Goal: Task Accomplishment & Management: Use online tool/utility

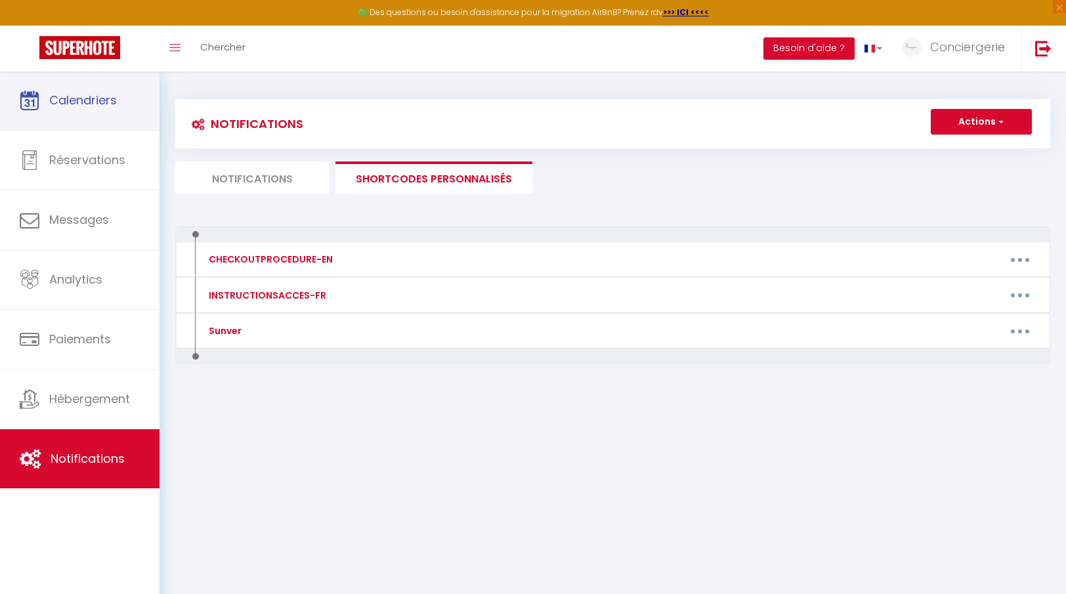
click at [118, 104] on link "Calendriers" at bounding box center [80, 100] width 160 height 59
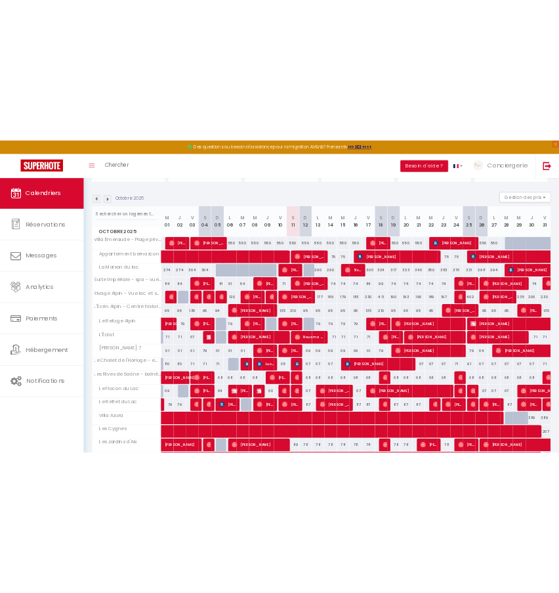
scroll to position [131, 0]
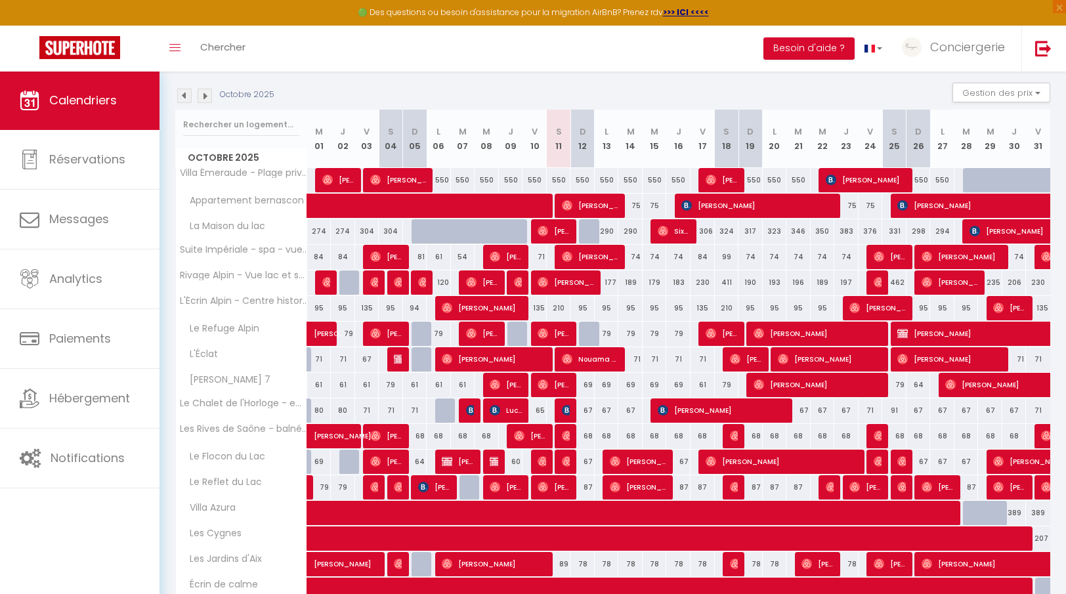
click at [396, 459] on span "[PERSON_NAME]" at bounding box center [386, 461] width 32 height 25
select select "OK"
select select "0"
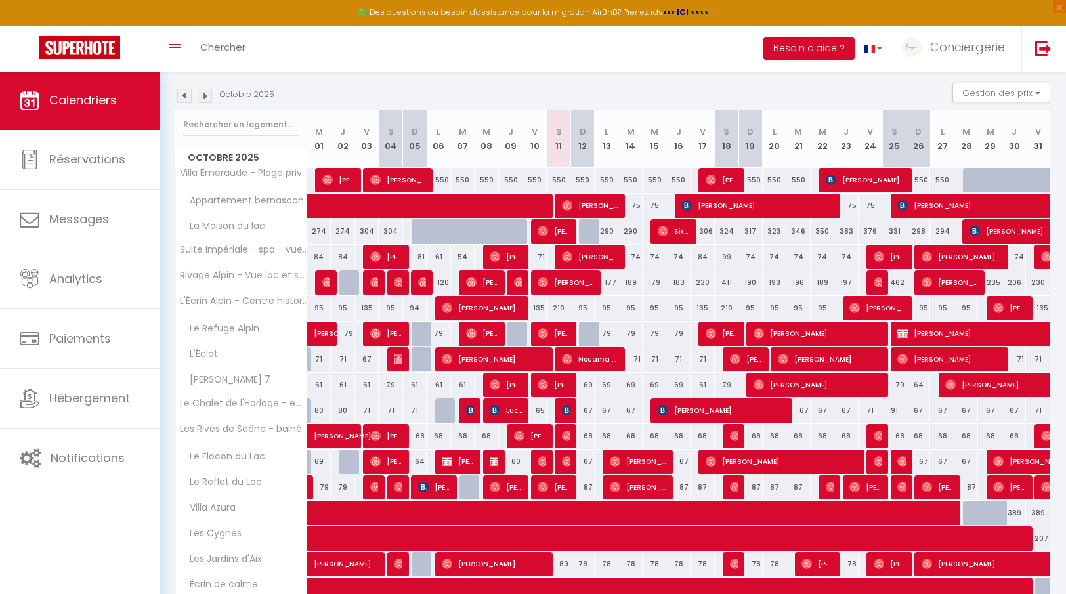
select select "1"
select select
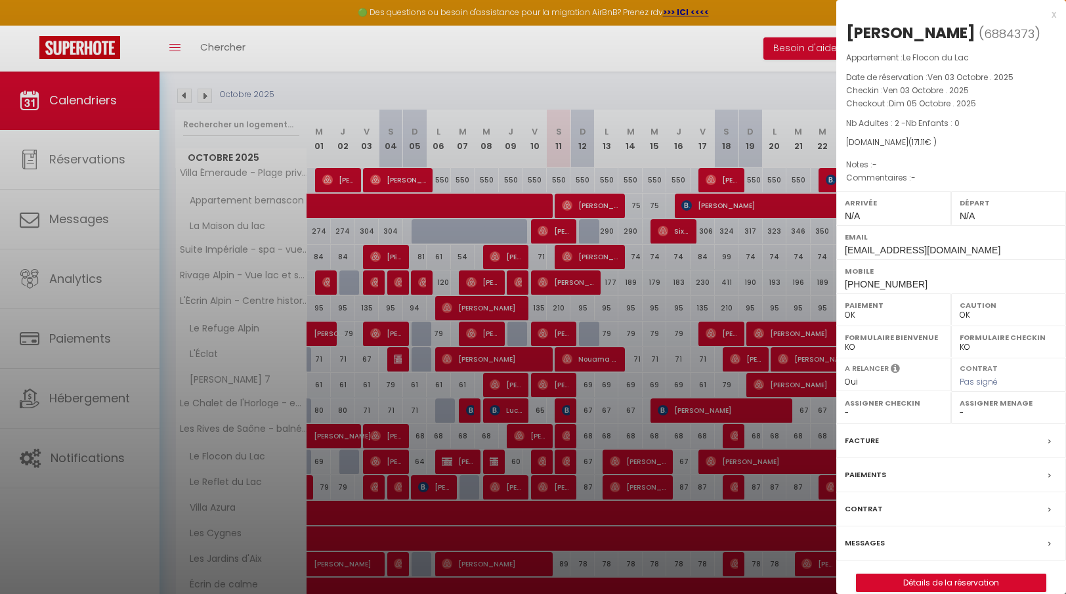
click at [477, 519] on div at bounding box center [533, 297] width 1066 height 594
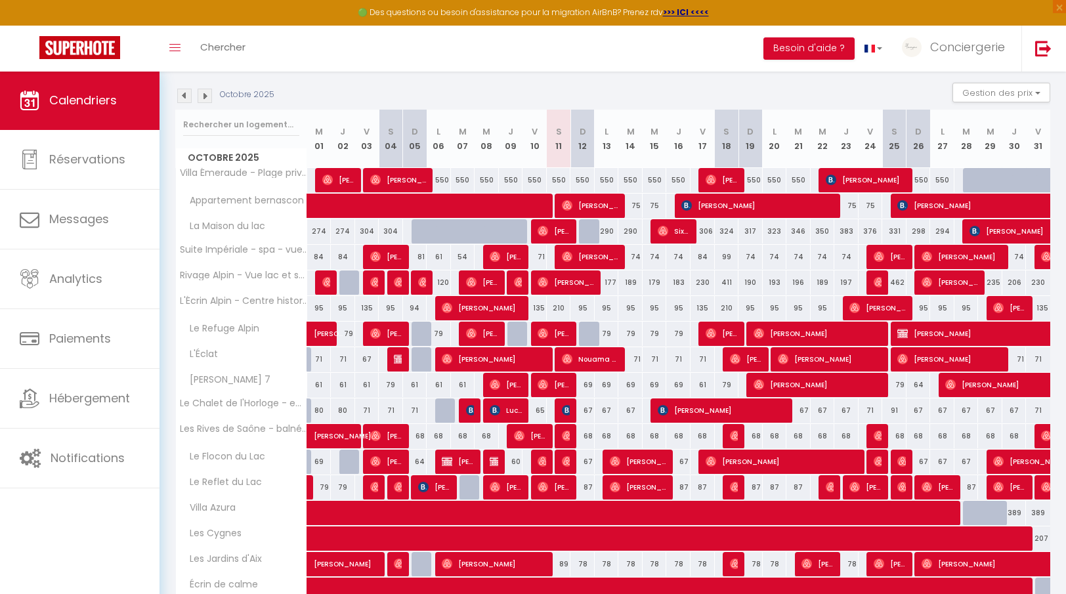
click at [458, 469] on span "[PERSON_NAME]" at bounding box center [458, 461] width 32 height 25
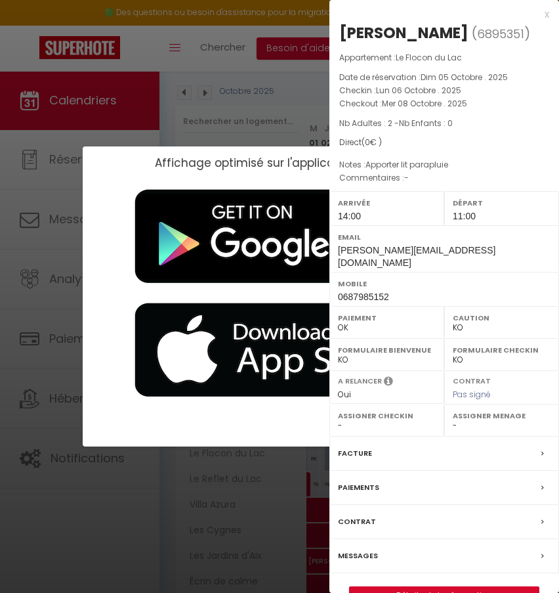
click at [270, 440] on div at bounding box center [280, 433] width 394 height 26
click at [238, 503] on div "Affichage optimisé sur l'application mobile ×" at bounding box center [280, 296] width 394 height 593
click at [266, 515] on div "Affichage optimisé sur l'application mobile ×" at bounding box center [280, 296] width 394 height 593
click at [285, 102] on div "Affichage optimisé sur l'application mobile ×" at bounding box center [280, 296] width 394 height 593
click at [545, 10] on div "x" at bounding box center [440, 15] width 220 height 16
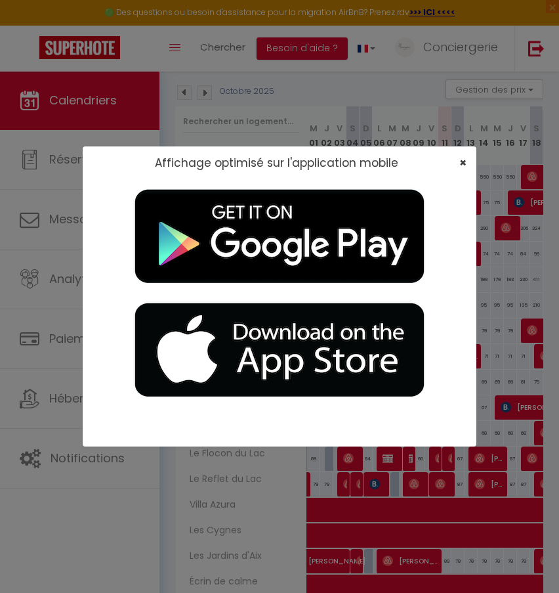
click at [463, 163] on span "×" at bounding box center [462, 162] width 7 height 16
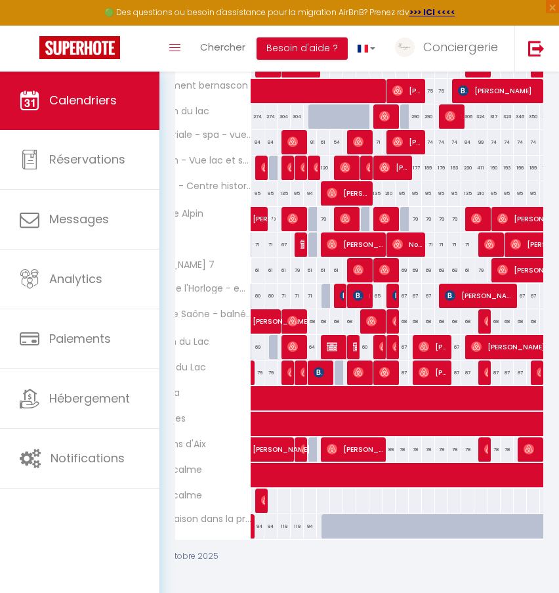
scroll to position [0, 58]
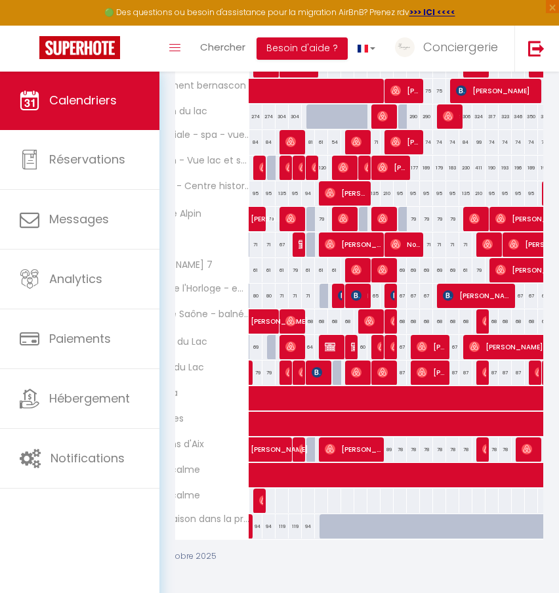
click at [332, 345] on img at bounding box center [330, 346] width 11 height 11
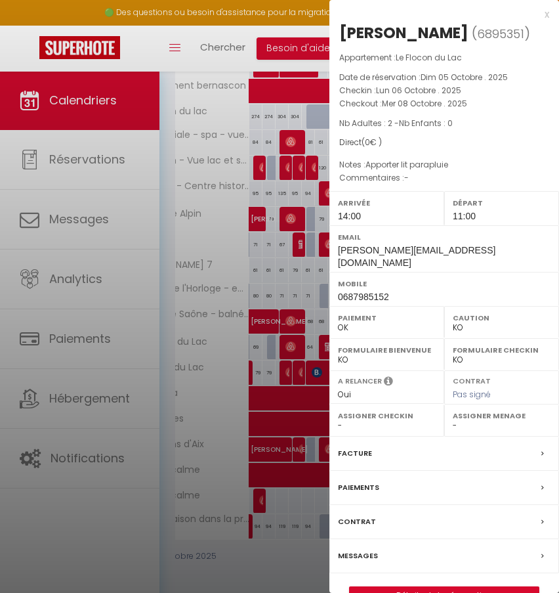
click at [291, 386] on div at bounding box center [279, 296] width 559 height 593
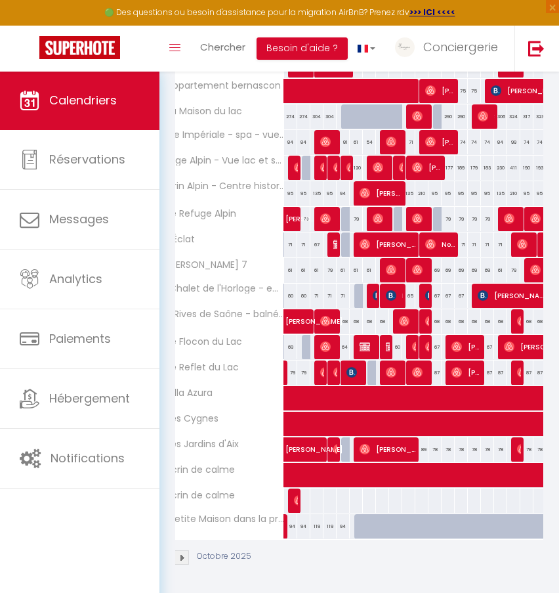
scroll to position [0, 26]
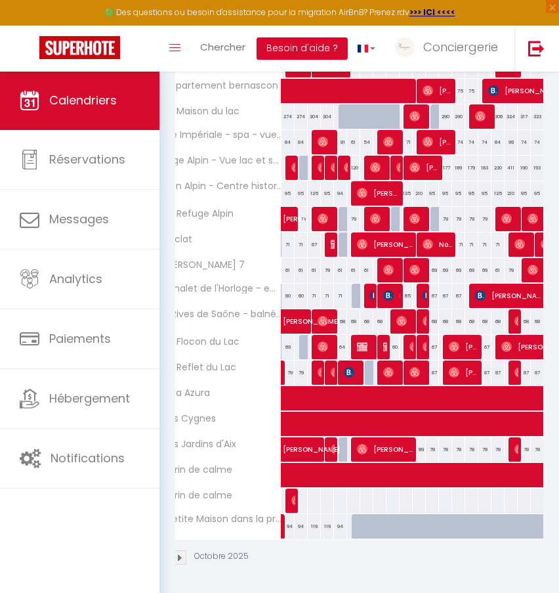
click at [385, 343] on img at bounding box center [388, 346] width 11 height 11
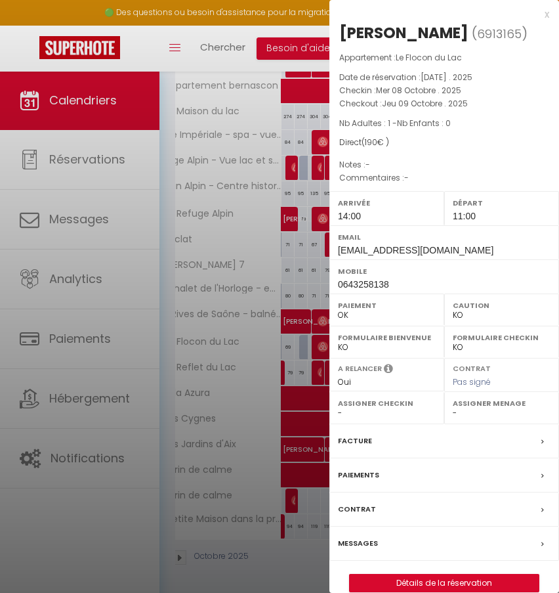
click at [547, 12] on div "x" at bounding box center [440, 15] width 220 height 16
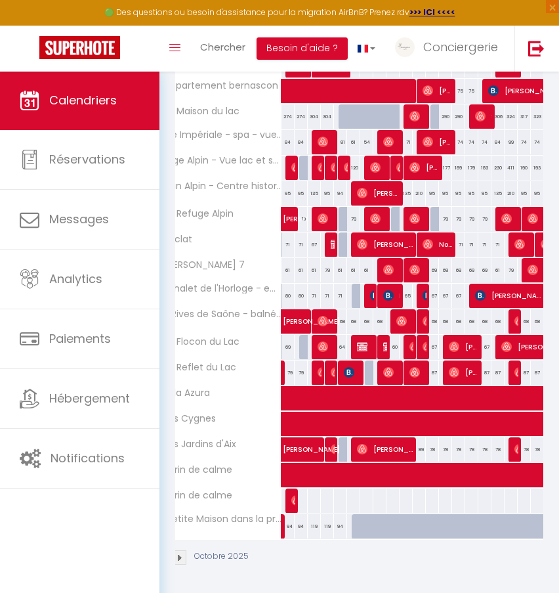
click at [410, 345] on img at bounding box center [415, 346] width 11 height 11
select select "OK"
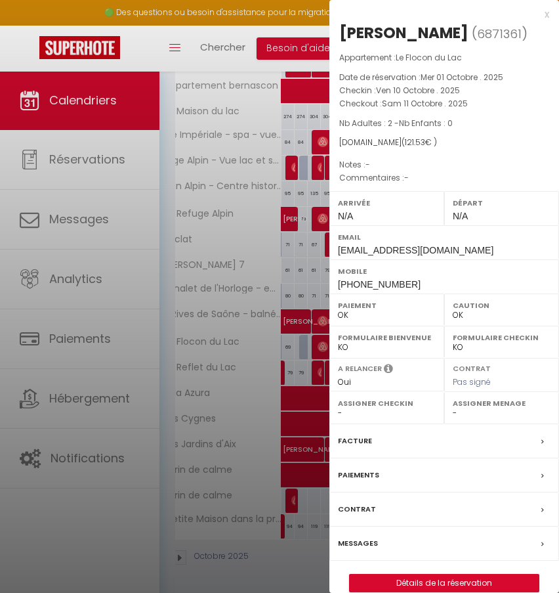
click at [551, 13] on div "x [PERSON_NAME] ( 6871361 ) Appartement : Le Flocon du Lac Date de réservation …" at bounding box center [445, 306] width 230 height 612
click at [547, 13] on div "x" at bounding box center [440, 15] width 220 height 16
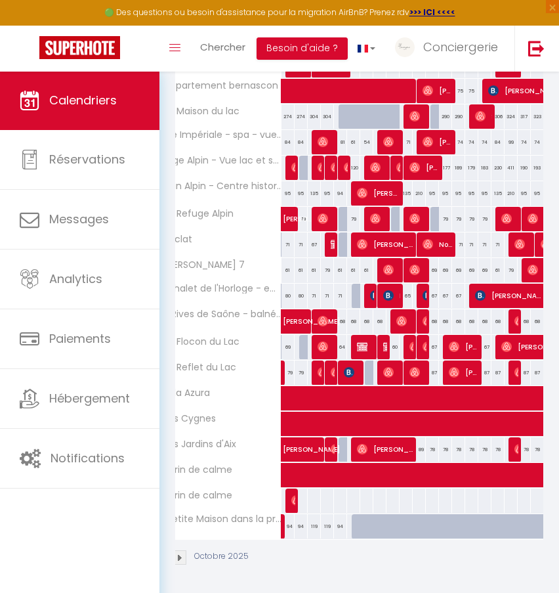
click at [423, 345] on img at bounding box center [428, 346] width 11 height 11
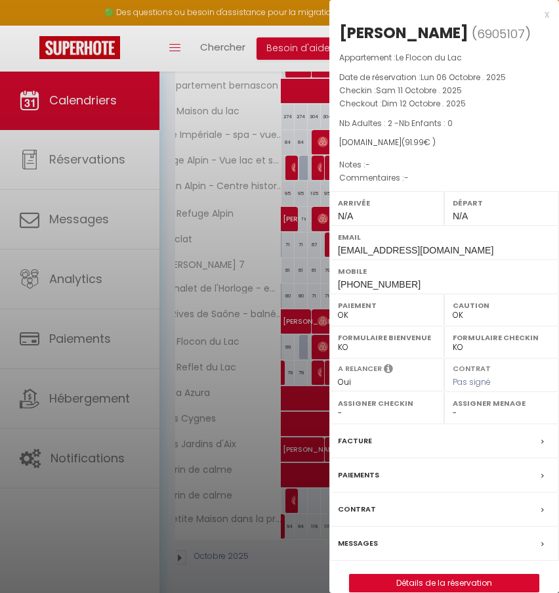
click at [547, 14] on div "x" at bounding box center [440, 15] width 220 height 16
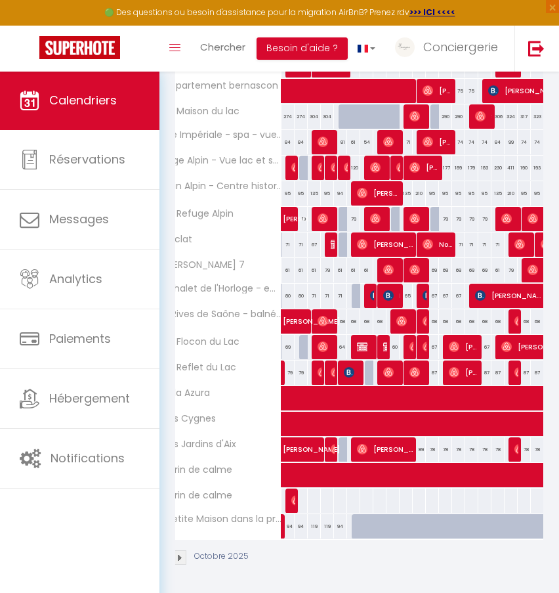
click at [424, 347] on img at bounding box center [428, 346] width 11 height 11
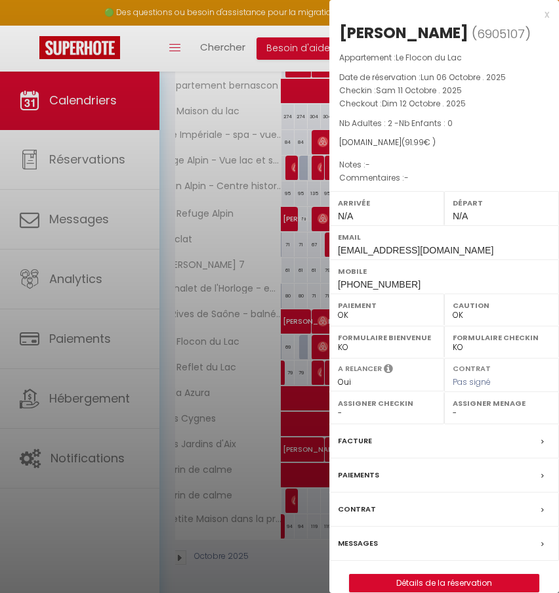
click at [545, 12] on div "x" at bounding box center [440, 15] width 220 height 16
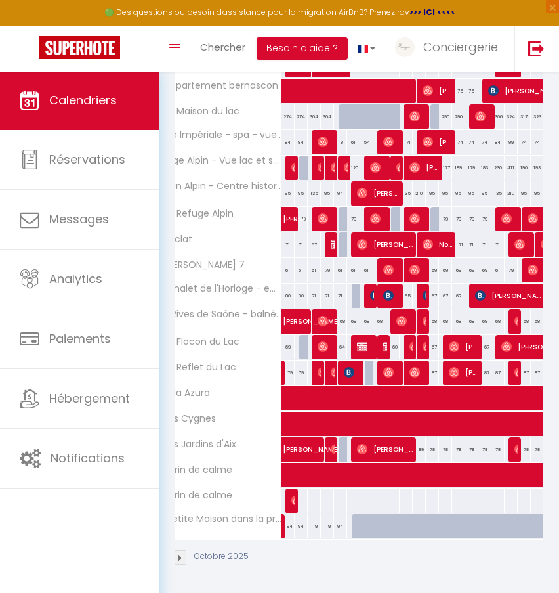
click at [460, 346] on span "[PERSON_NAME]" at bounding box center [464, 346] width 31 height 25
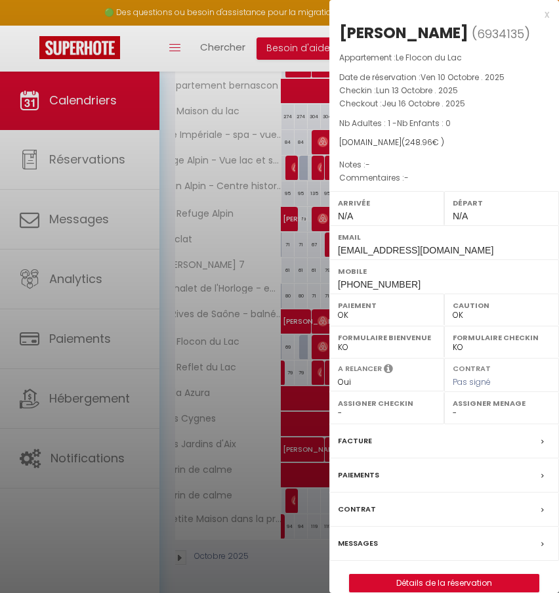
click at [545, 11] on div "x" at bounding box center [440, 15] width 220 height 16
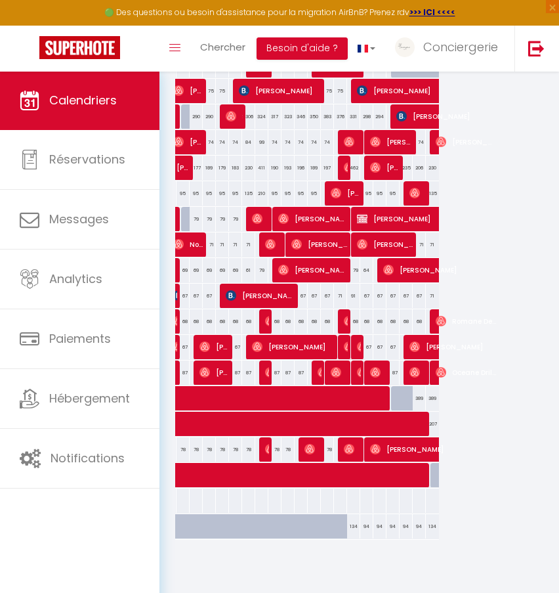
scroll to position [0, 280]
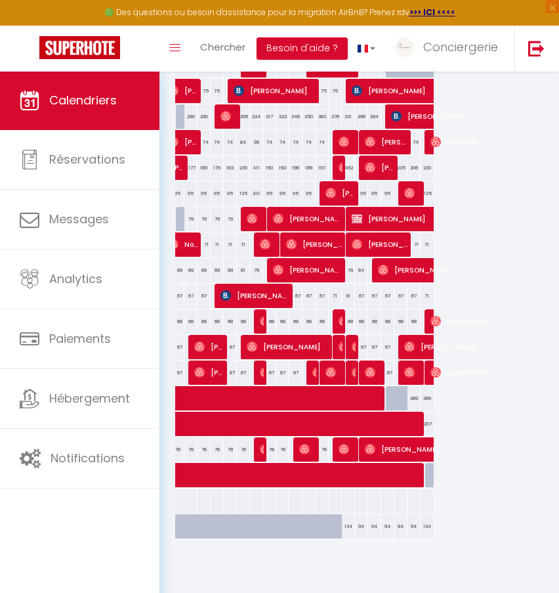
click at [283, 341] on span "[PERSON_NAME]" at bounding box center [288, 346] width 83 height 25
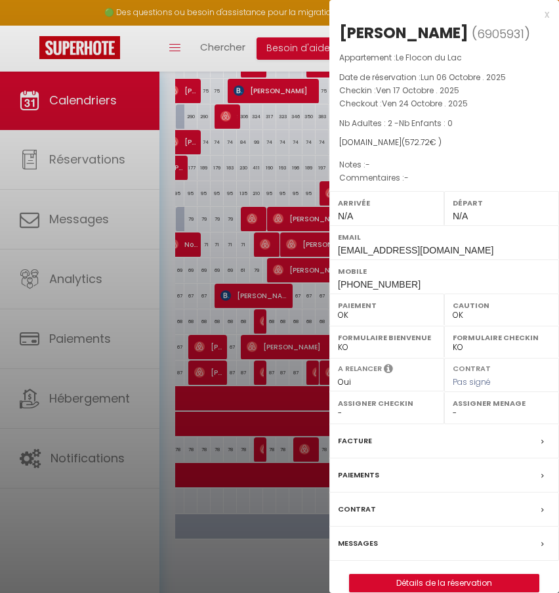
click at [545, 16] on div "x" at bounding box center [440, 15] width 220 height 16
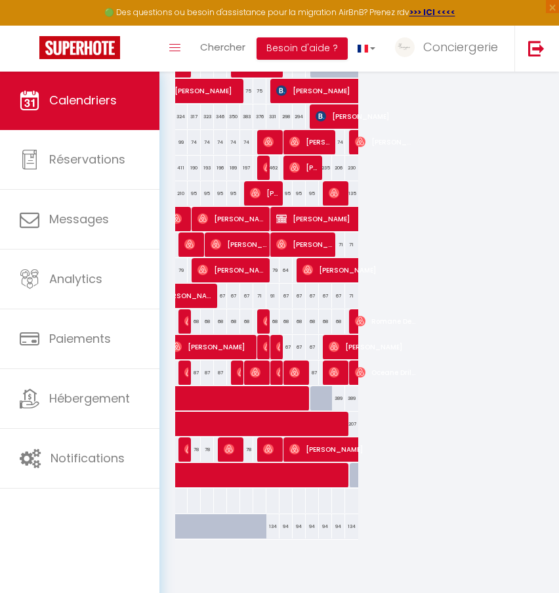
scroll to position [0, 322]
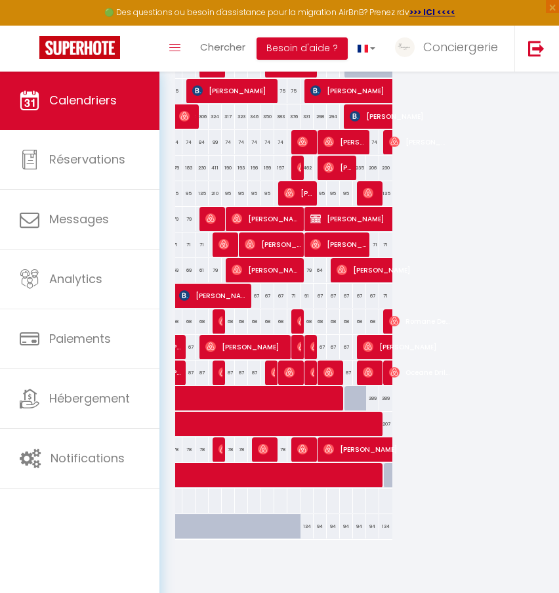
click at [299, 345] on img at bounding box center [302, 346] width 11 height 11
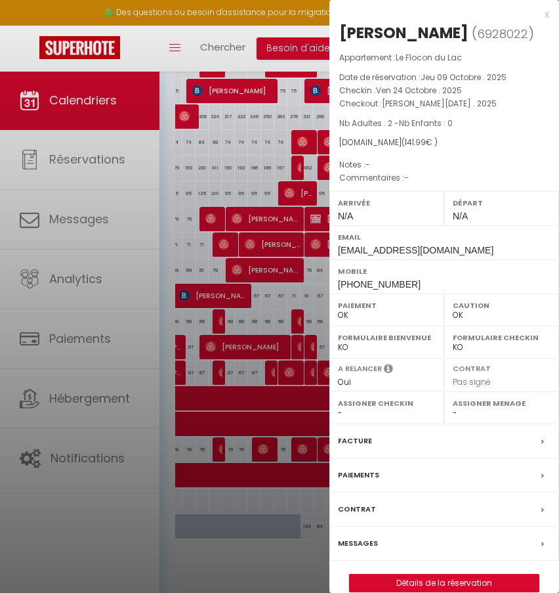
click at [547, 16] on div "x" at bounding box center [440, 15] width 220 height 16
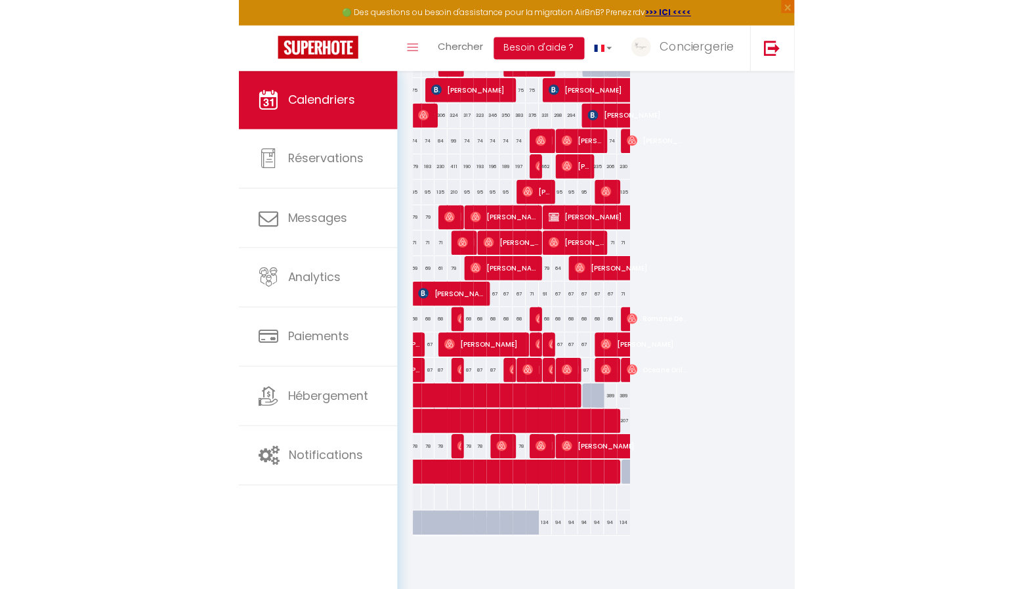
scroll to position [0, 324]
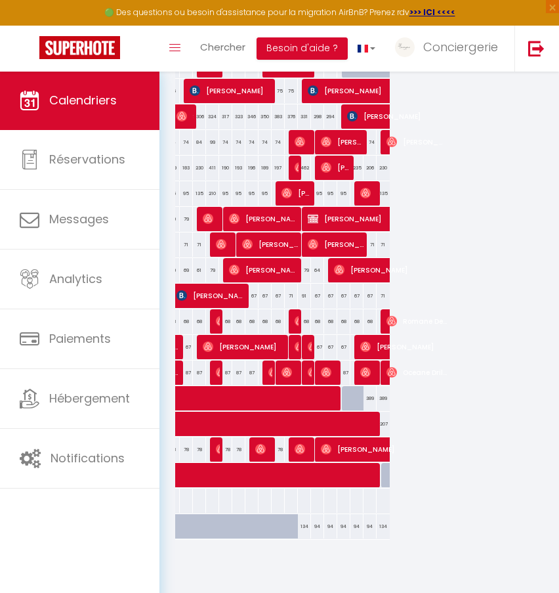
click at [310, 347] on img at bounding box center [313, 346] width 11 height 11
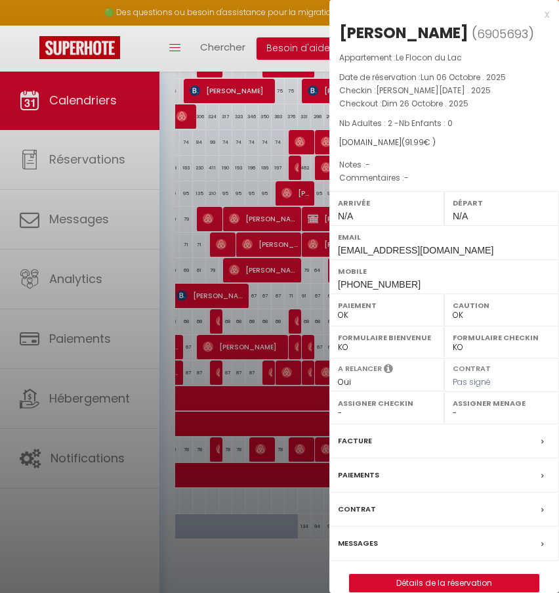
click at [547, 12] on div "x" at bounding box center [440, 15] width 220 height 16
click at [547, 12] on div at bounding box center [279, 296] width 559 height 593
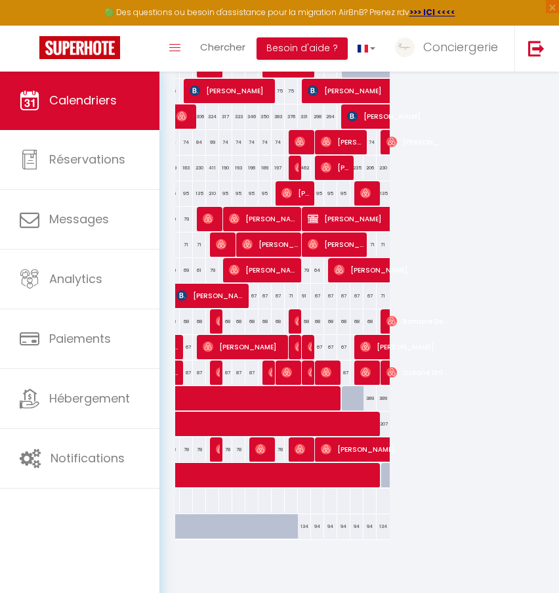
click at [376, 347] on span "[PERSON_NAME]" at bounding box center [405, 346] width 91 height 25
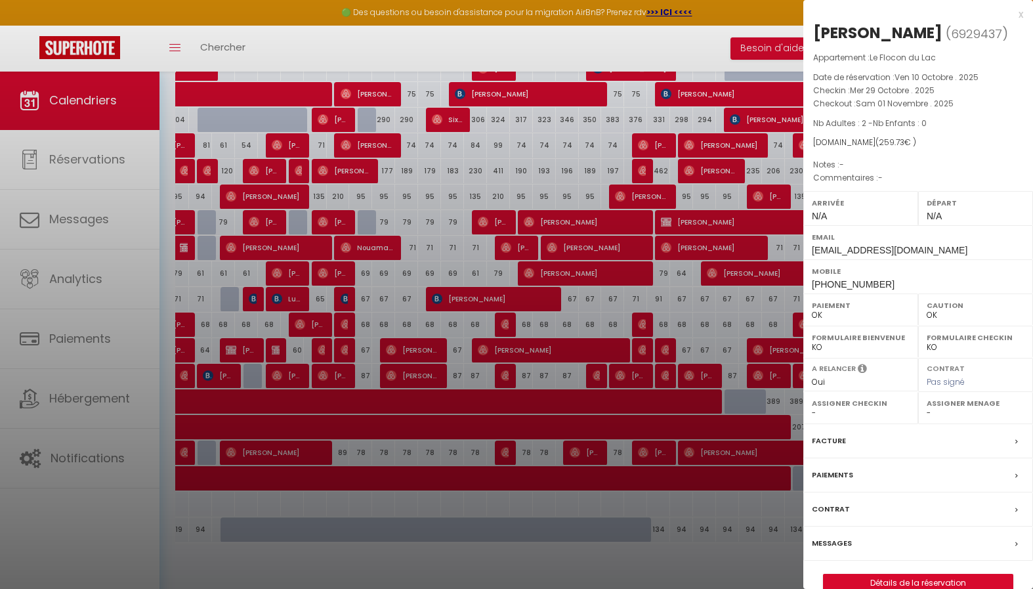
scroll to position [0, 209]
click at [123, 436] on div at bounding box center [516, 294] width 1033 height 589
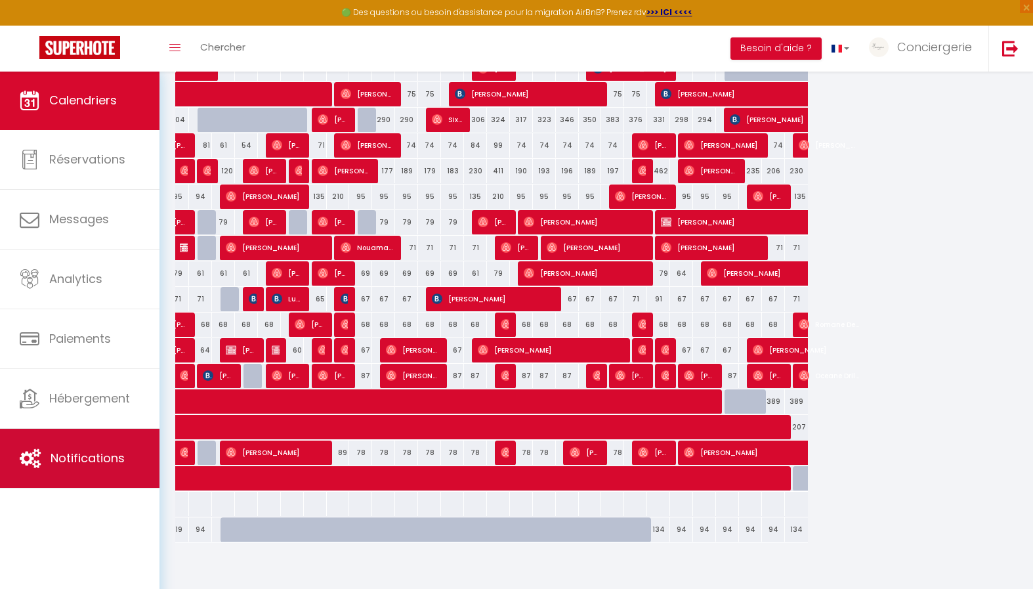
click at [96, 466] on span "Notifications" at bounding box center [88, 458] width 74 height 16
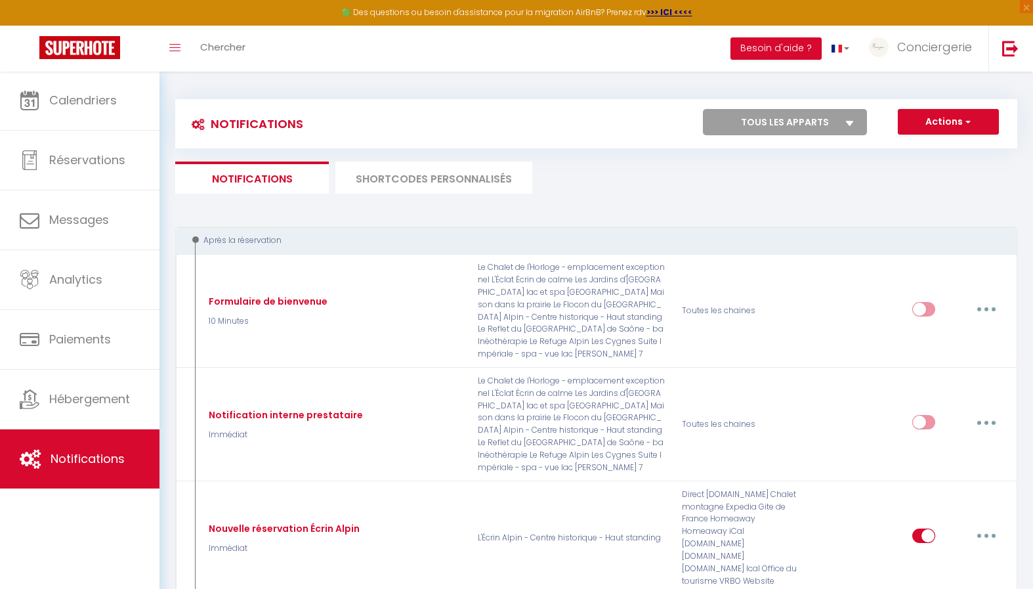
click at [433, 182] on li "SHORTCODES PERSONNALISÉS" at bounding box center [433, 177] width 197 height 32
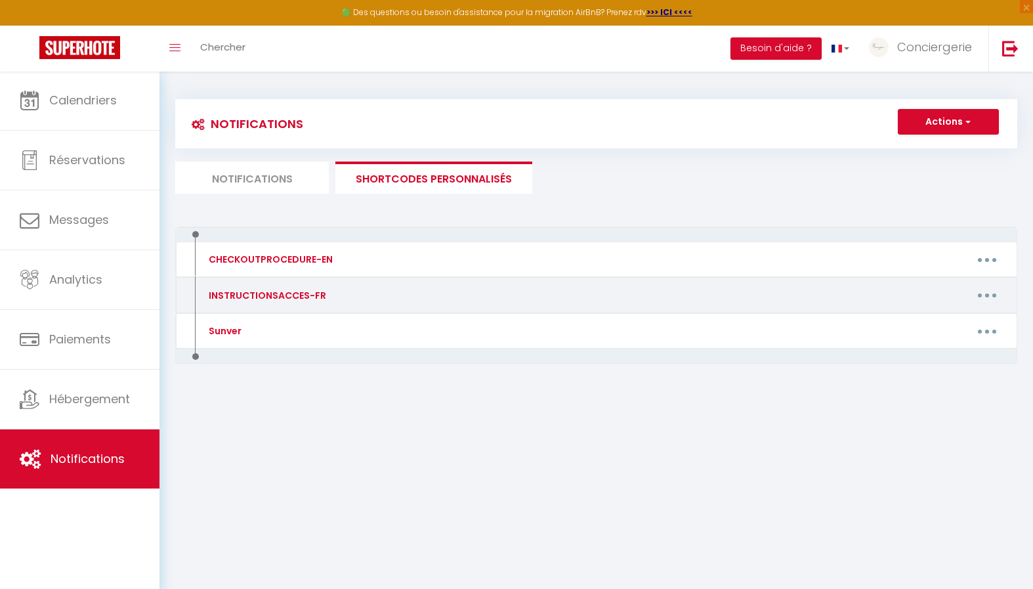
click at [307, 285] on div "INSTRUCTIONSACCES-FR" at bounding box center [299, 295] width 204 height 21
click at [981, 295] on button "button" at bounding box center [987, 295] width 37 height 21
click at [933, 314] on link "Editer" at bounding box center [953, 325] width 97 height 22
type input "INSTRUCTIONSACCES-FR"
type textarea "Notice d'entrée"
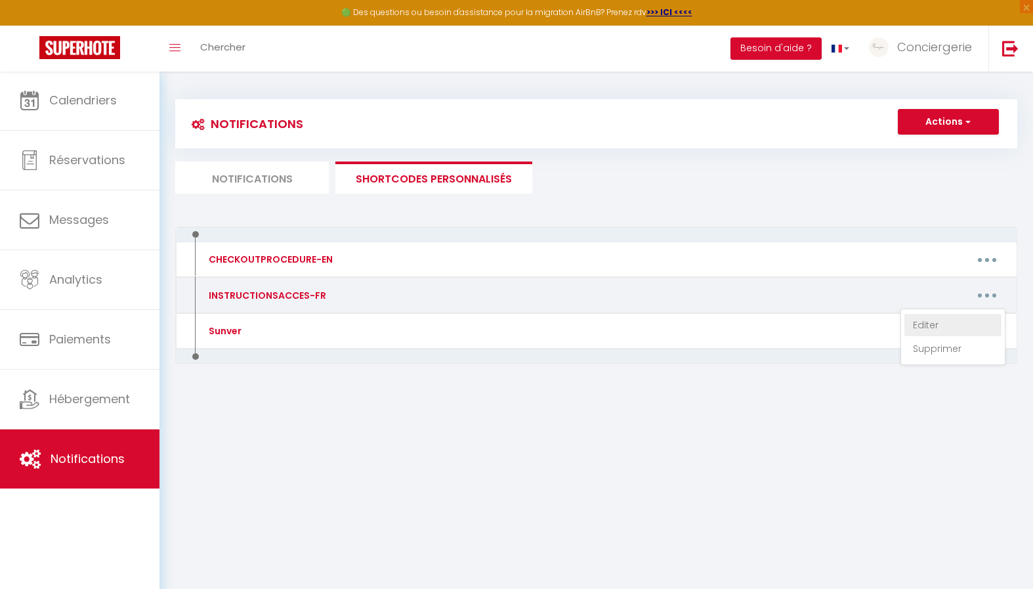
type textarea "[URL][DOMAIN_NAME]"
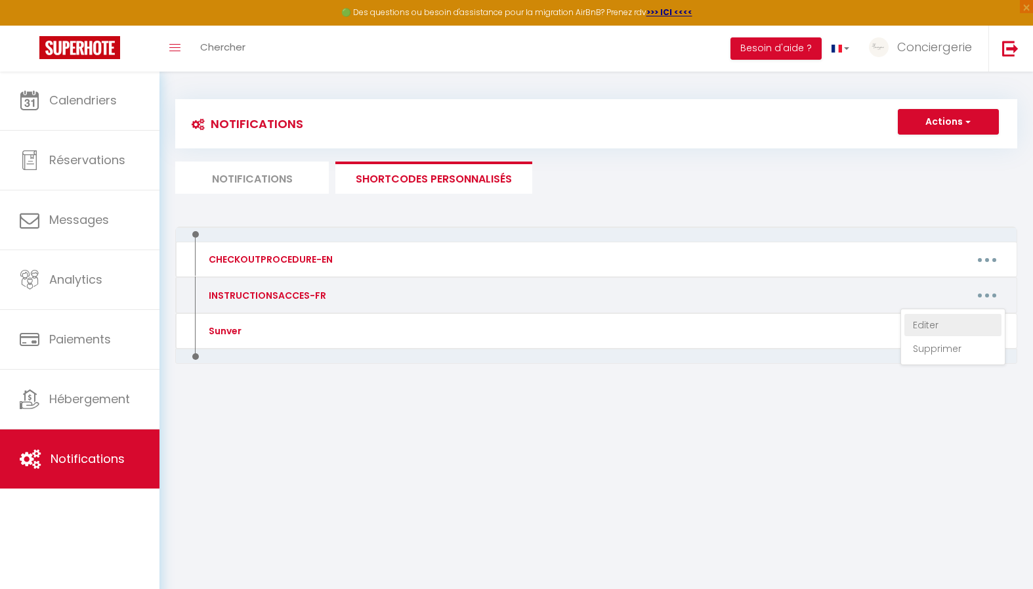
type textarea "[URL][DOMAIN_NAME]"
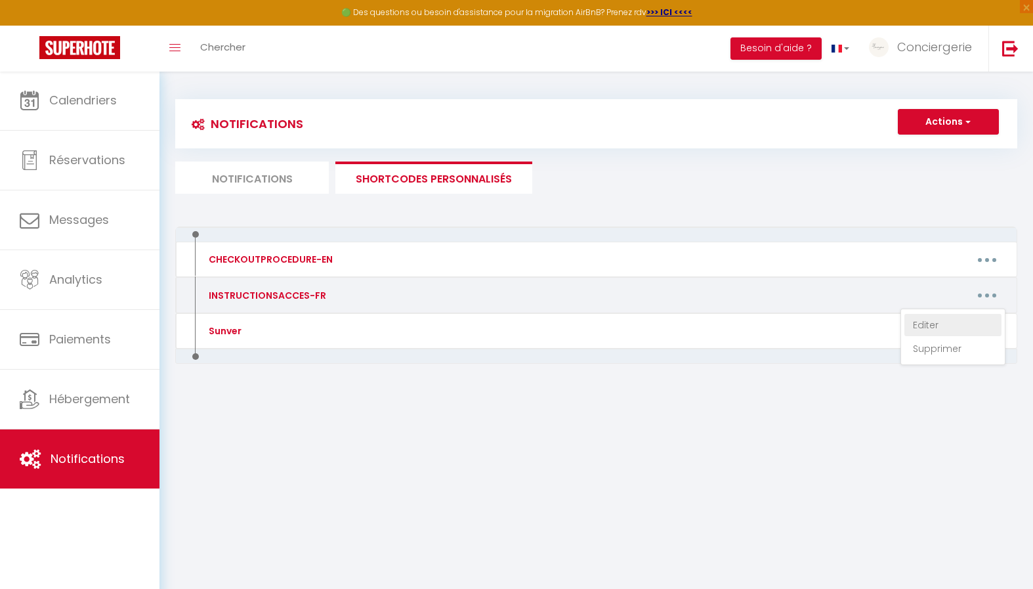
type textarea "[URL][DOMAIN_NAME]"
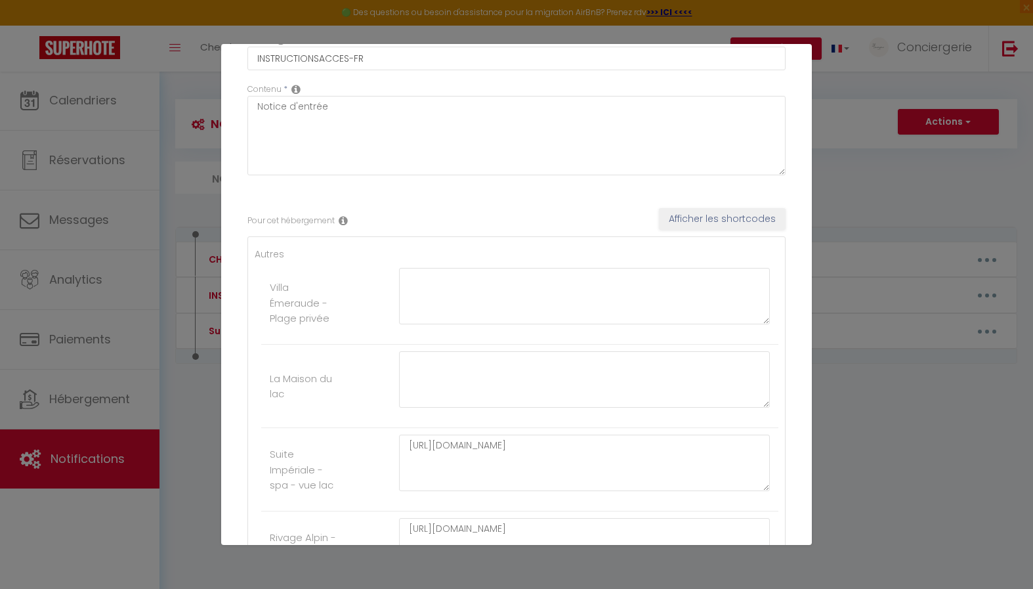
scroll to position [79, 0]
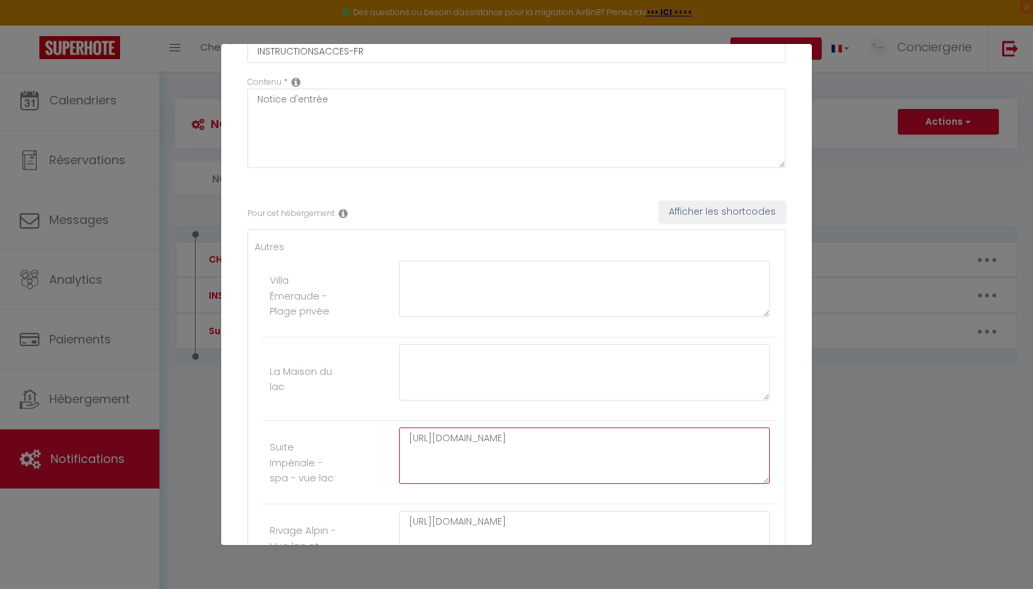
click at [426, 466] on textarea "[URL][DOMAIN_NAME]" at bounding box center [584, 455] width 371 height 56
paste textarea "hPMY9MHuKULkjtpGIQh0Qao_m3mvx8Sx"
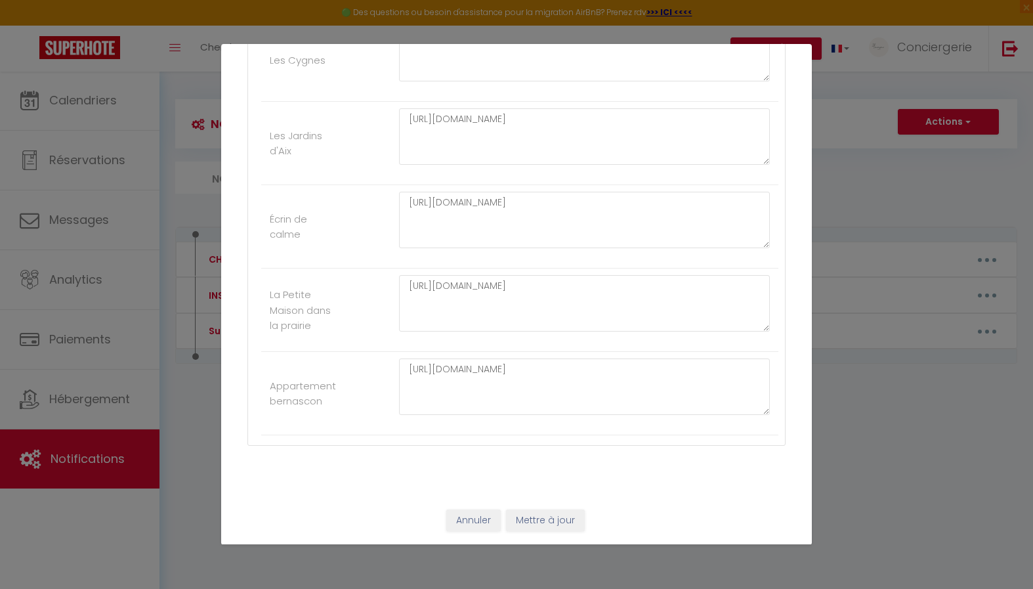
scroll to position [1398, 0]
type textarea "[URL][DOMAIN_NAME]"
click at [538, 516] on button "Mettre à jour" at bounding box center [545, 521] width 79 height 22
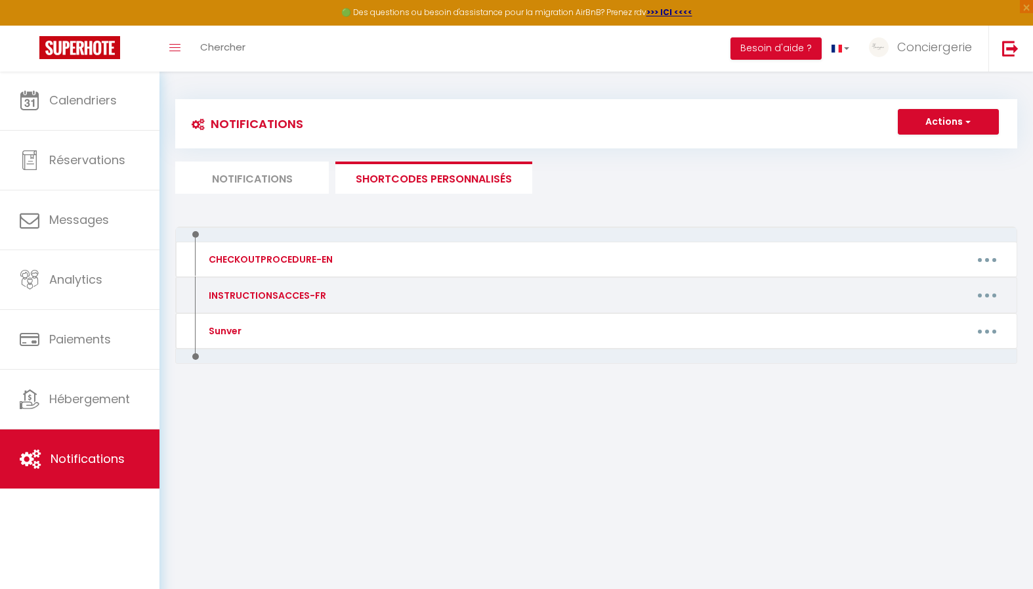
click at [988, 286] on button "button" at bounding box center [987, 295] width 37 height 21
click at [955, 314] on link "Editer" at bounding box center [953, 325] width 97 height 22
type input "INSTRUCTIONSACCES-FR"
type textarea "Notice d'entrée"
type textarea "[URL][DOMAIN_NAME]"
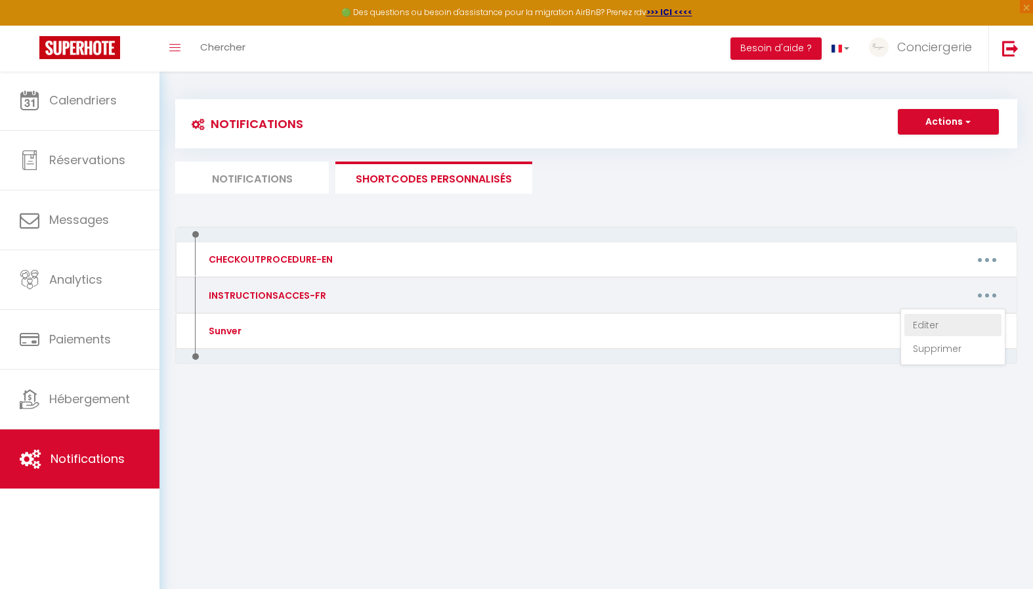
type textarea "[URL][DOMAIN_NAME]"
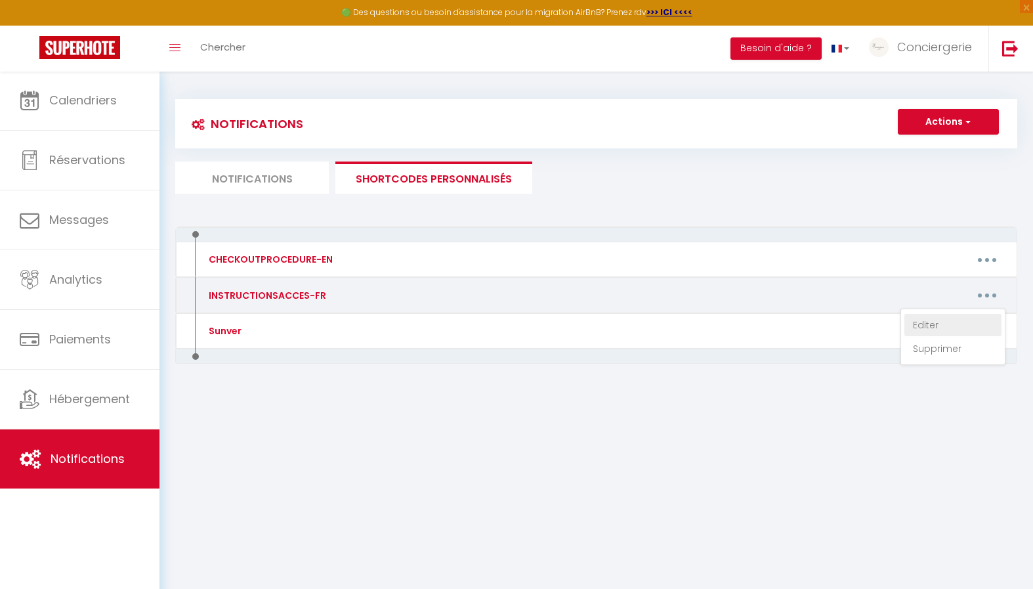
type textarea "[URL][DOMAIN_NAME]"
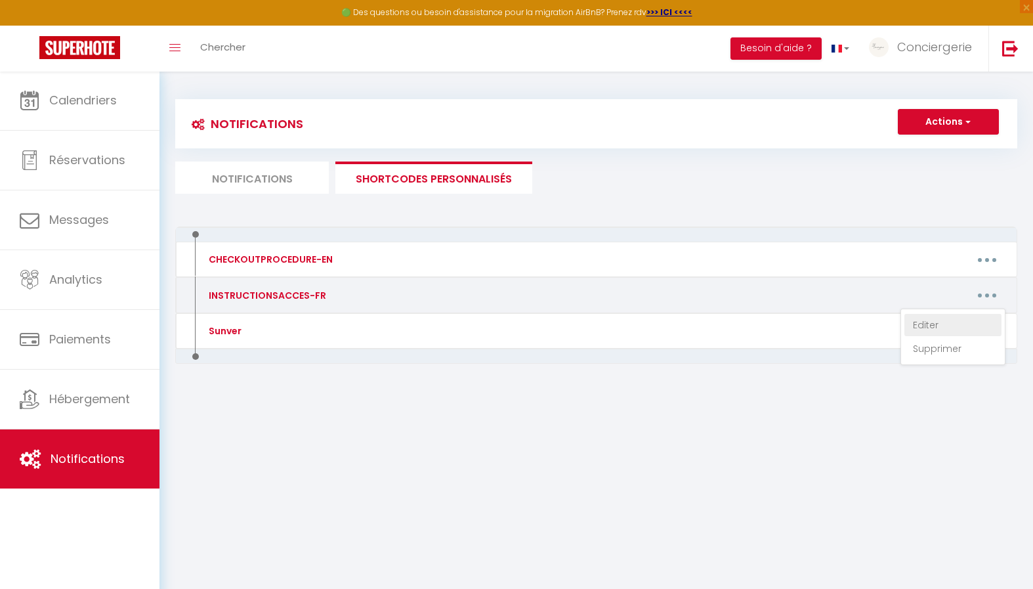
type textarea "[URL][DOMAIN_NAME]"
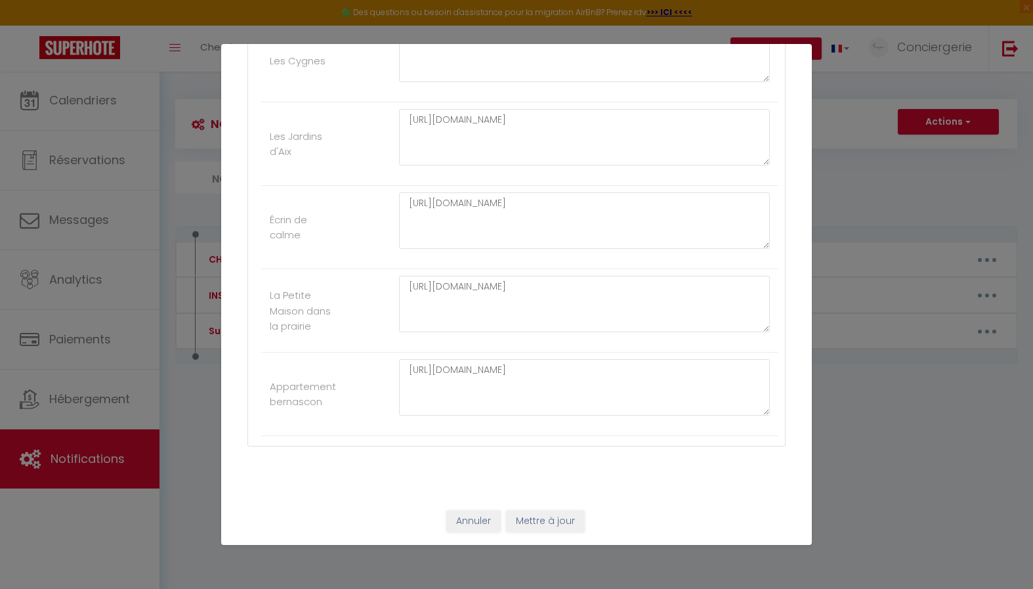
click at [532, 418] on div "[URL][DOMAIN_NAME]" at bounding box center [585, 394] width 388 height 70
click at [537, 395] on textarea "[URL][DOMAIN_NAME]" at bounding box center [584, 387] width 371 height 56
paste textarea "msJHLmQqiEsU4ccZhLlJmjeBqFlzrNYV/view"
type textarea "[URL][DOMAIN_NAME]"
click at [553, 527] on button "Mettre à jour" at bounding box center [545, 521] width 79 height 22
